Goal: Information Seeking & Learning: Find specific page/section

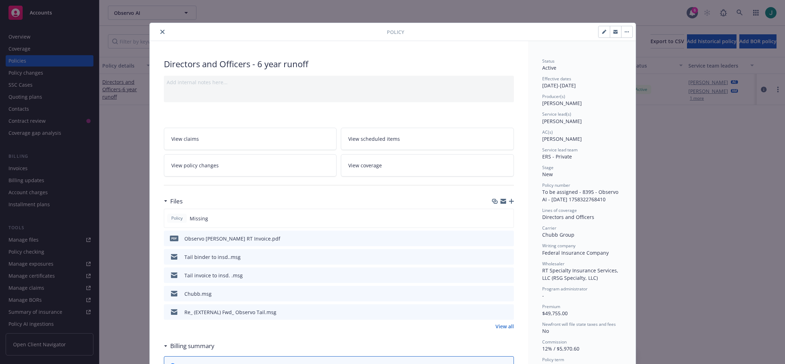
click at [160, 31] on icon "close" at bounding box center [162, 32] width 4 height 4
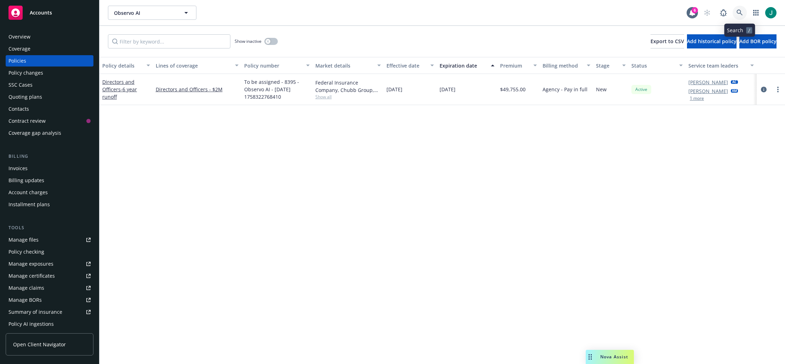
click at [737, 12] on icon at bounding box center [739, 13] width 6 height 6
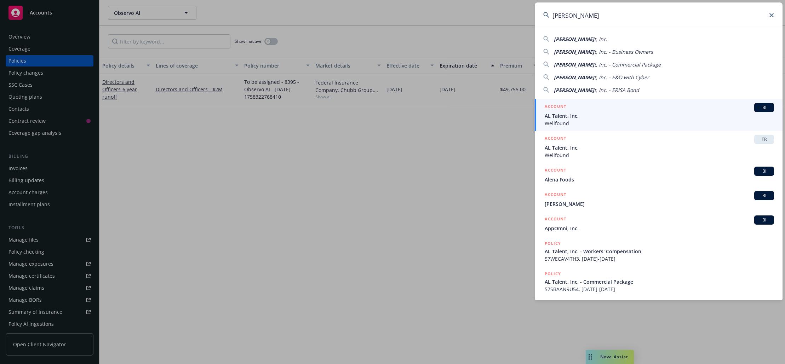
type input "[PERSON_NAME]"
click at [582, 120] on span "Wellfound" at bounding box center [659, 123] width 229 height 7
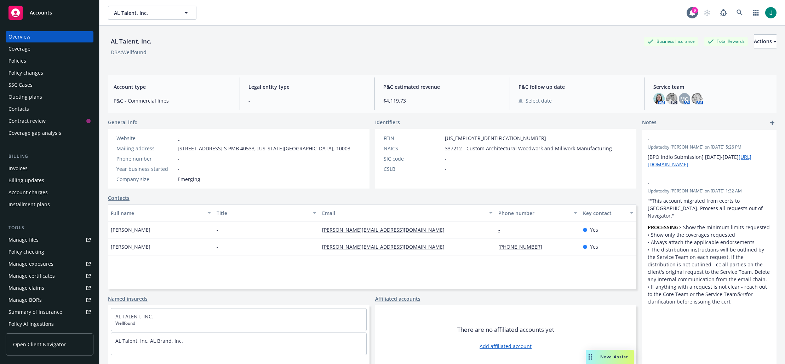
click at [22, 63] on div "Policies" at bounding box center [17, 60] width 18 height 11
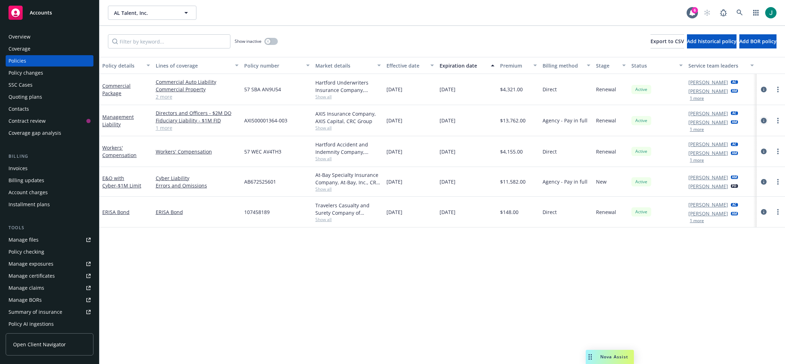
click at [766, 121] on icon "circleInformation" at bounding box center [764, 121] width 6 height 6
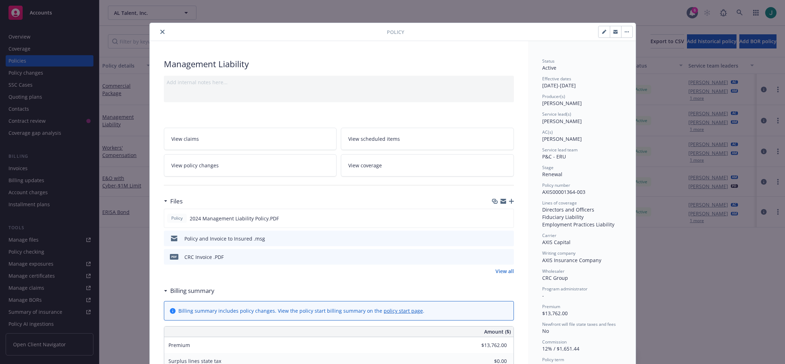
click at [505, 257] on icon "preview file" at bounding box center [507, 256] width 6 height 5
click at [162, 32] on button "close" at bounding box center [162, 32] width 8 height 8
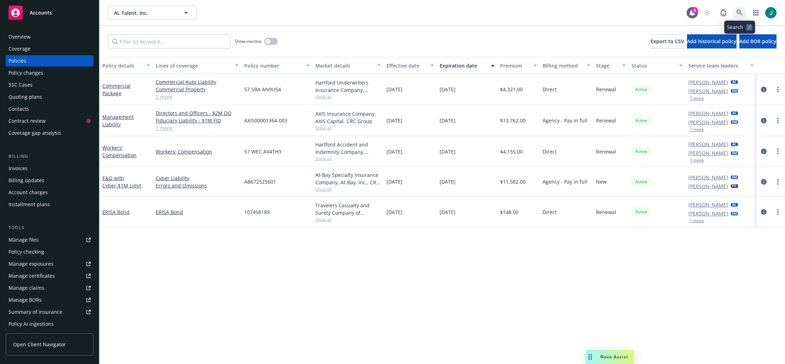
click at [735, 11] on link at bounding box center [739, 13] width 14 height 14
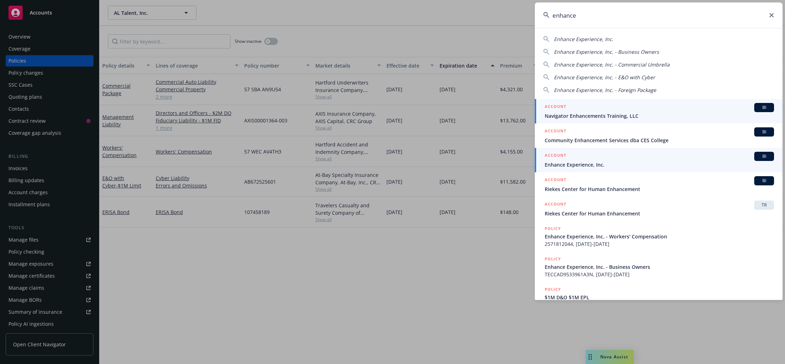
type input "enhance"
click at [596, 161] on span "Enhance Experience, Inc." at bounding box center [659, 164] width 229 height 7
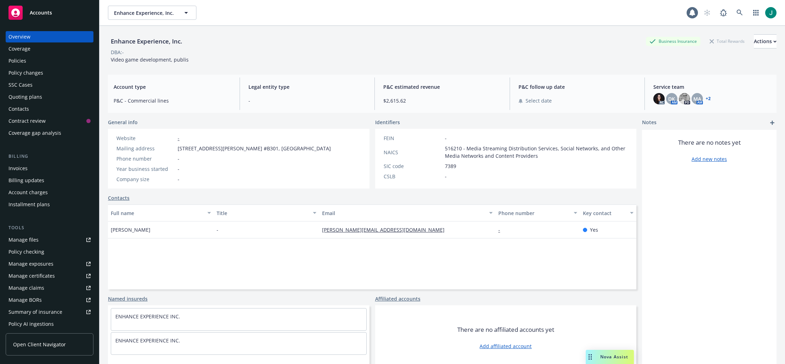
drag, startPoint x: 13, startPoint y: 60, endPoint x: 17, endPoint y: 61, distance: 3.6
click at [13, 60] on div "Policies" at bounding box center [17, 60] width 18 height 11
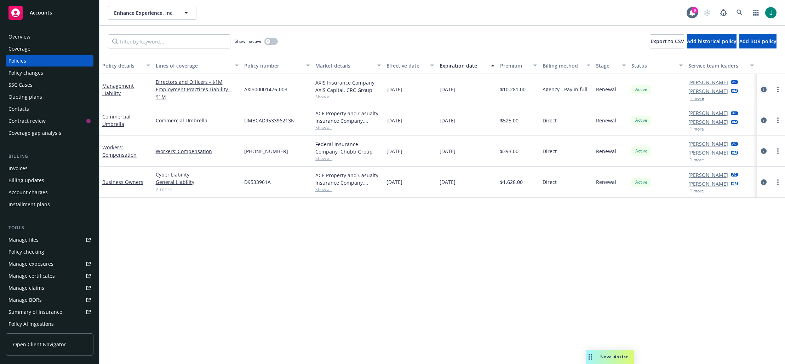
click at [763, 89] on icon "circleInformation" at bounding box center [764, 90] width 6 height 6
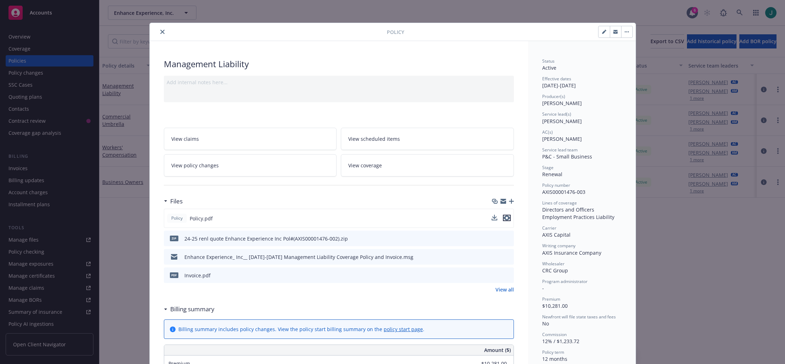
click at [506, 218] on icon "preview file" at bounding box center [507, 217] width 6 height 5
click at [504, 273] on icon "preview file" at bounding box center [507, 274] width 6 height 5
click at [161, 34] on icon "close" at bounding box center [162, 32] width 4 height 4
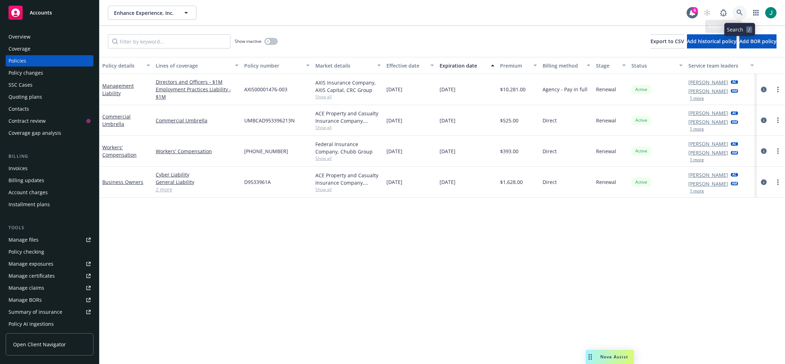
click at [742, 10] on icon at bounding box center [739, 13] width 6 height 6
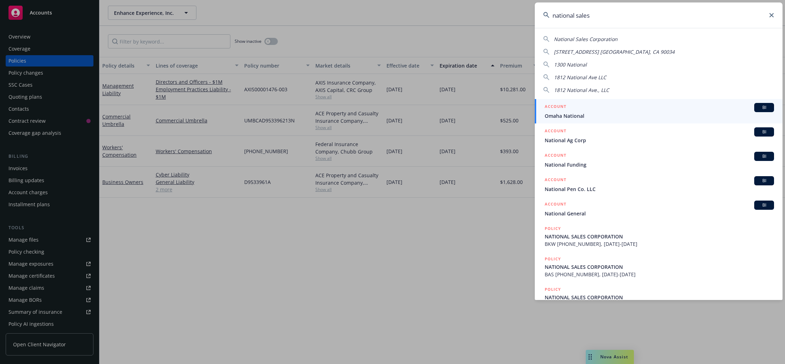
type input "national sales"
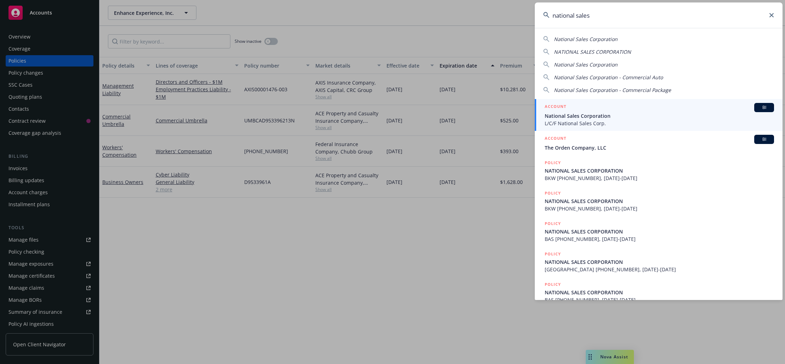
click at [595, 116] on span "National Sales Corporation" at bounding box center [659, 115] width 229 height 7
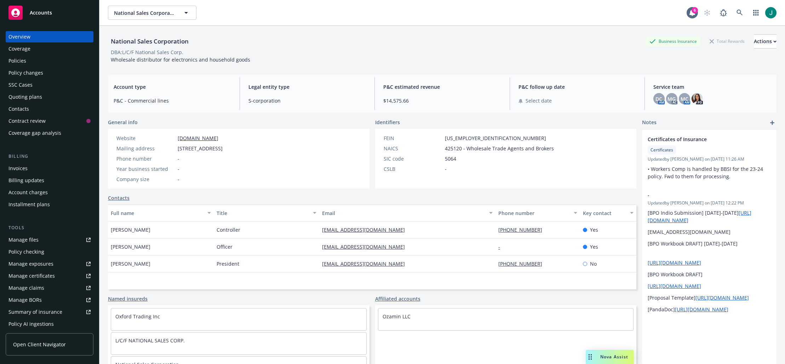
click at [27, 62] on div "Policies" at bounding box center [49, 60] width 82 height 11
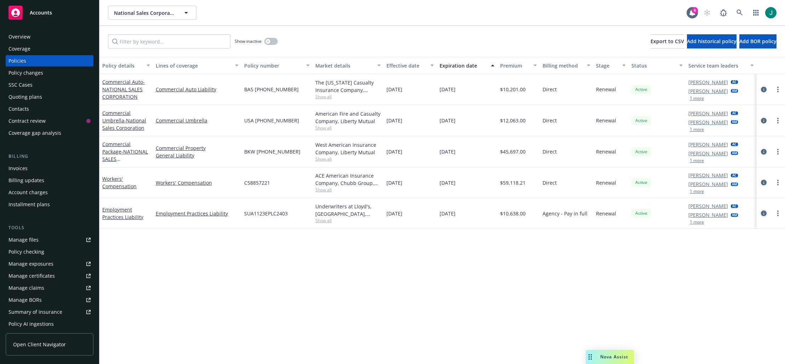
click at [764, 213] on icon "circleInformation" at bounding box center [764, 214] width 6 height 6
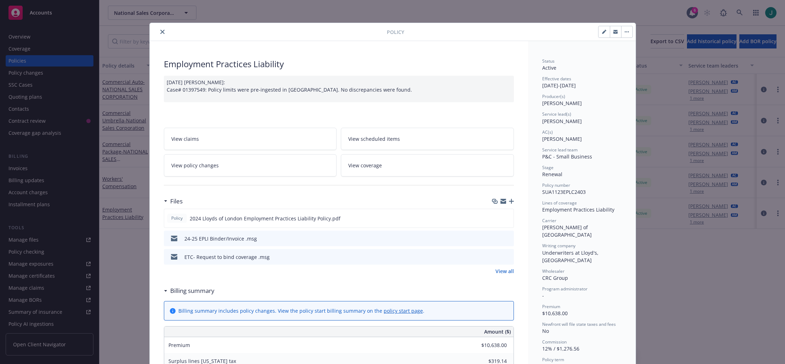
click at [505, 238] on icon "preview file" at bounding box center [507, 238] width 6 height 5
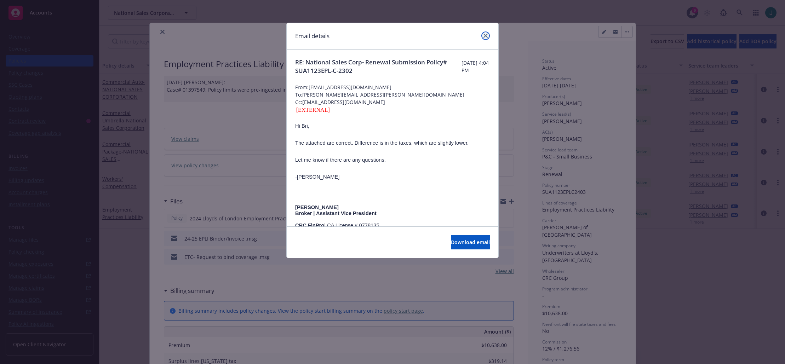
click at [485, 34] on icon "close" at bounding box center [485, 36] width 4 height 4
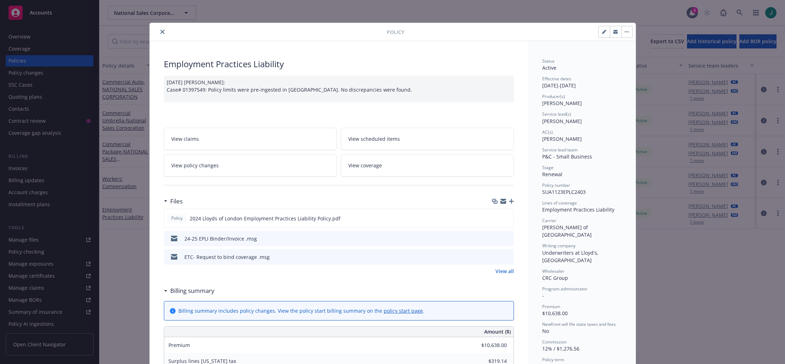
click at [158, 30] on button "close" at bounding box center [162, 32] width 8 height 8
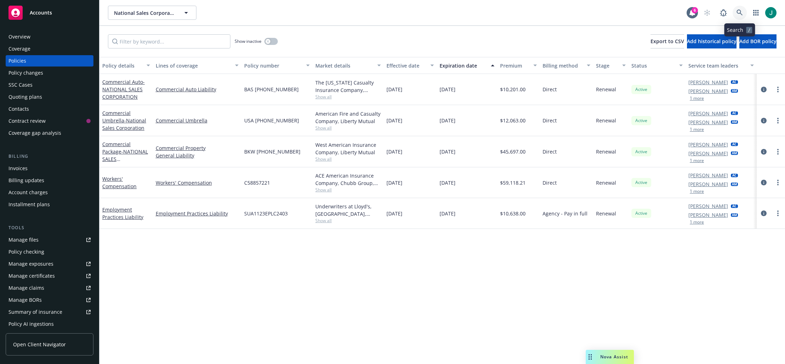
click at [737, 12] on icon at bounding box center [739, 13] width 6 height 6
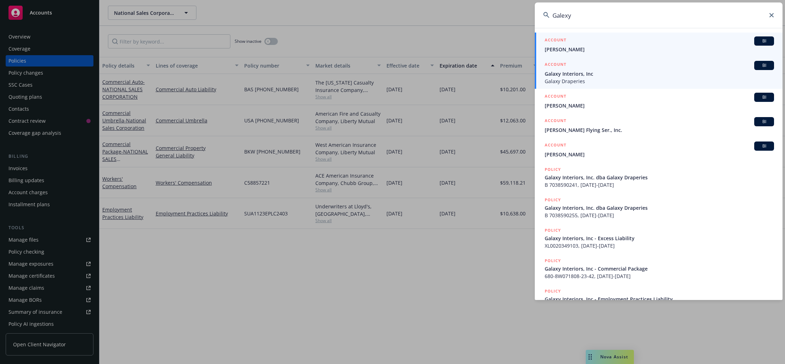
type input "Galexy"
click at [584, 77] on span "Galaxy Interiors, Inc" at bounding box center [659, 73] width 229 height 7
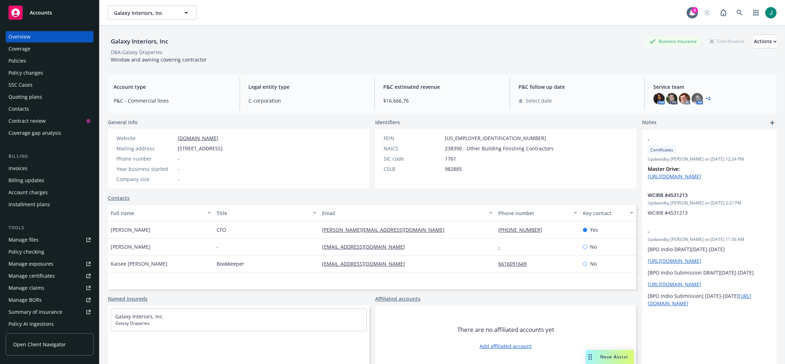
click at [27, 62] on div "Policies" at bounding box center [49, 60] width 82 height 11
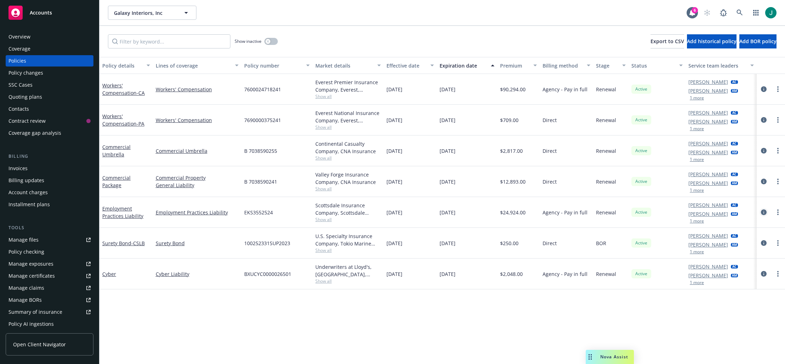
click at [761, 212] on icon "circleInformation" at bounding box center [764, 212] width 6 height 6
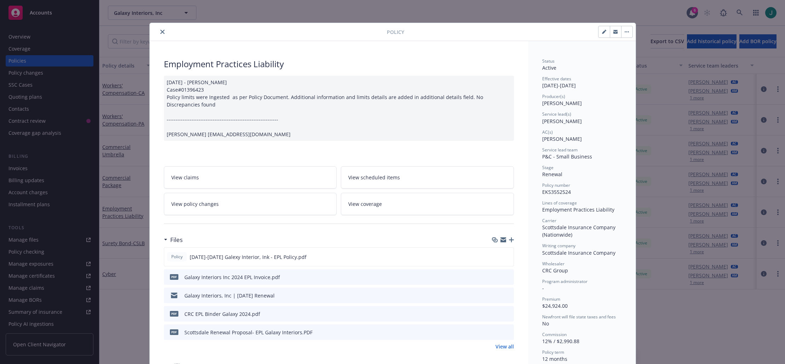
click at [505, 274] on icon "preview file" at bounding box center [507, 276] width 6 height 5
click at [161, 32] on icon "close" at bounding box center [162, 32] width 4 height 4
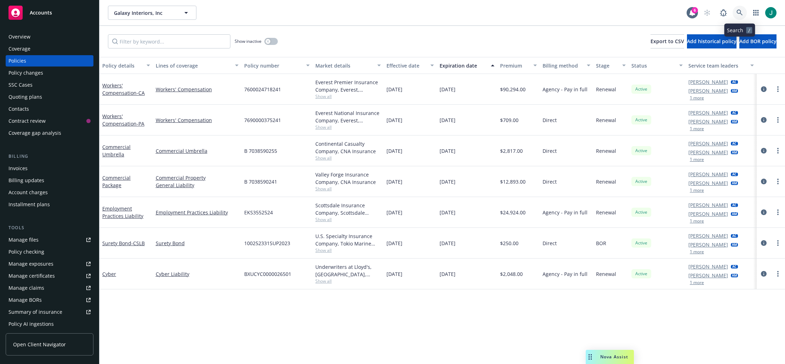
click at [735, 12] on link at bounding box center [739, 13] width 14 height 14
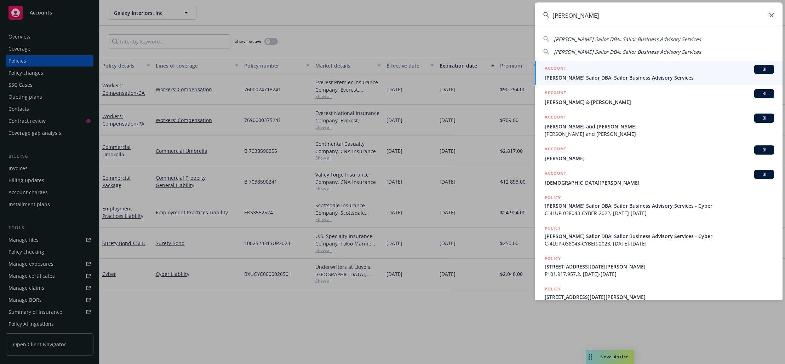
type input "[PERSON_NAME]"
click at [626, 75] on span "[PERSON_NAME] Sailor DBA: Sailor Business Advisory Services" at bounding box center [659, 77] width 229 height 7
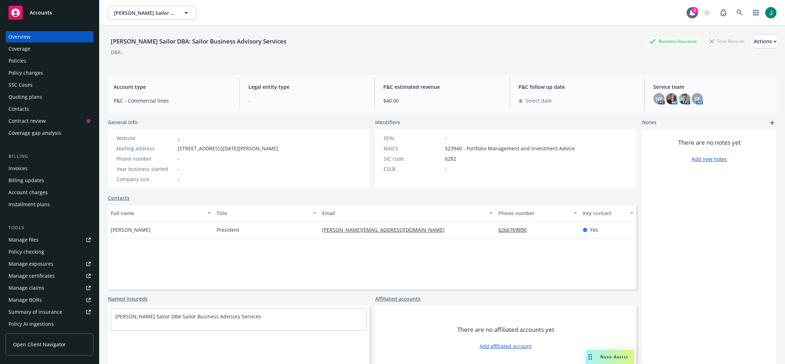
click at [16, 61] on div "Policies" at bounding box center [17, 60] width 18 height 11
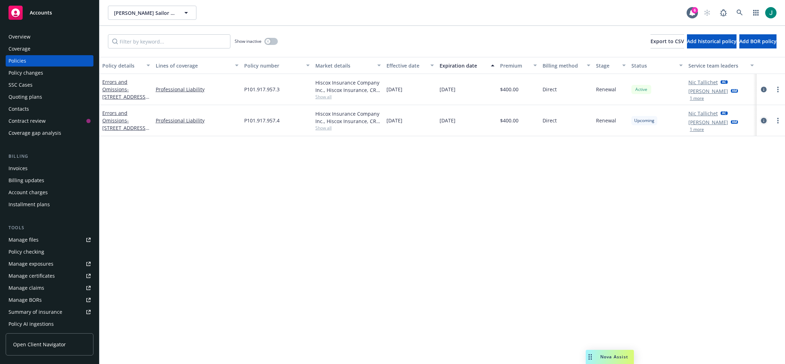
click at [764, 120] on icon "circleInformation" at bounding box center [764, 121] width 6 height 6
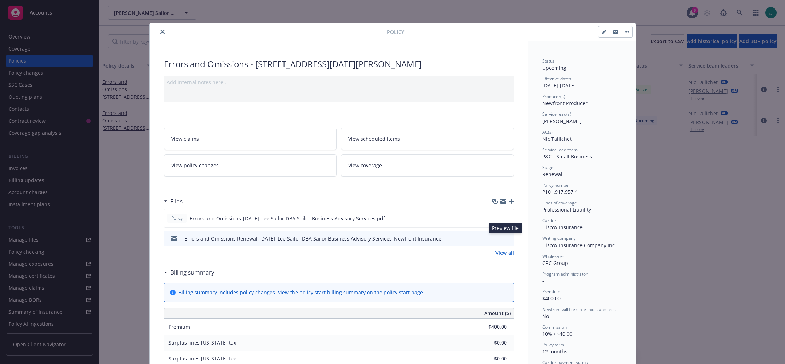
click at [505, 238] on icon "preview file" at bounding box center [507, 238] width 6 height 5
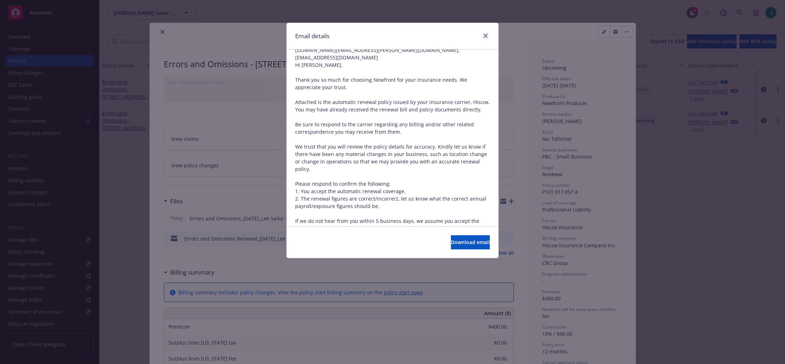
scroll to position [50, 0]
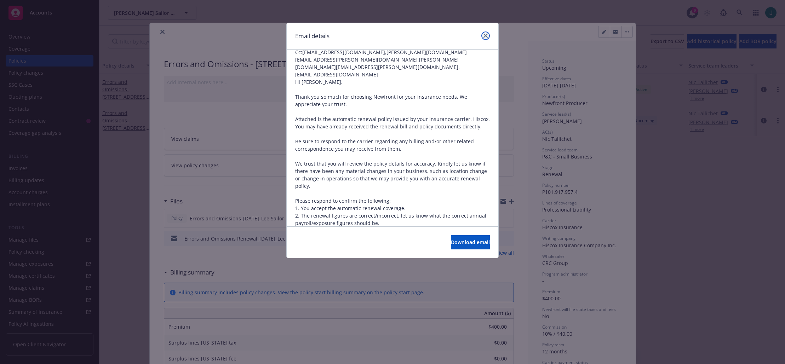
click at [485, 36] on icon "close" at bounding box center [485, 36] width 4 height 4
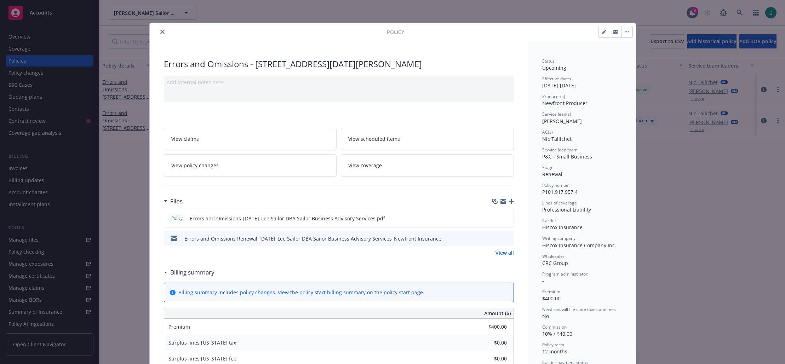
click at [500, 253] on link "View all" at bounding box center [504, 252] width 18 height 7
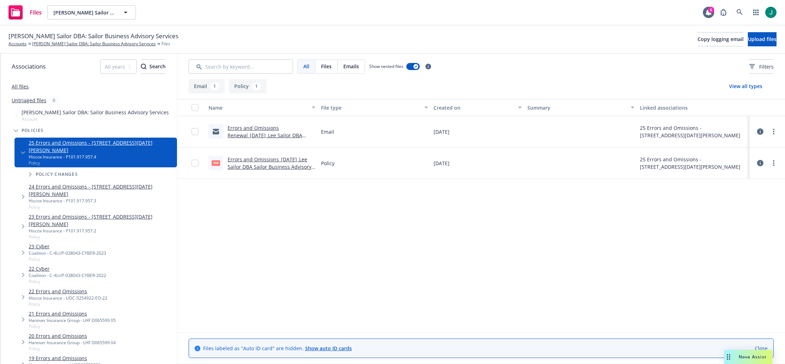
click at [287, 136] on link "Errors and Omissions Renewal_[DATE]_Lee Sailor DBA Sailor Business Advisory Ser…" at bounding box center [265, 139] width 75 height 29
